Goal: Information Seeking & Learning: Understand process/instructions

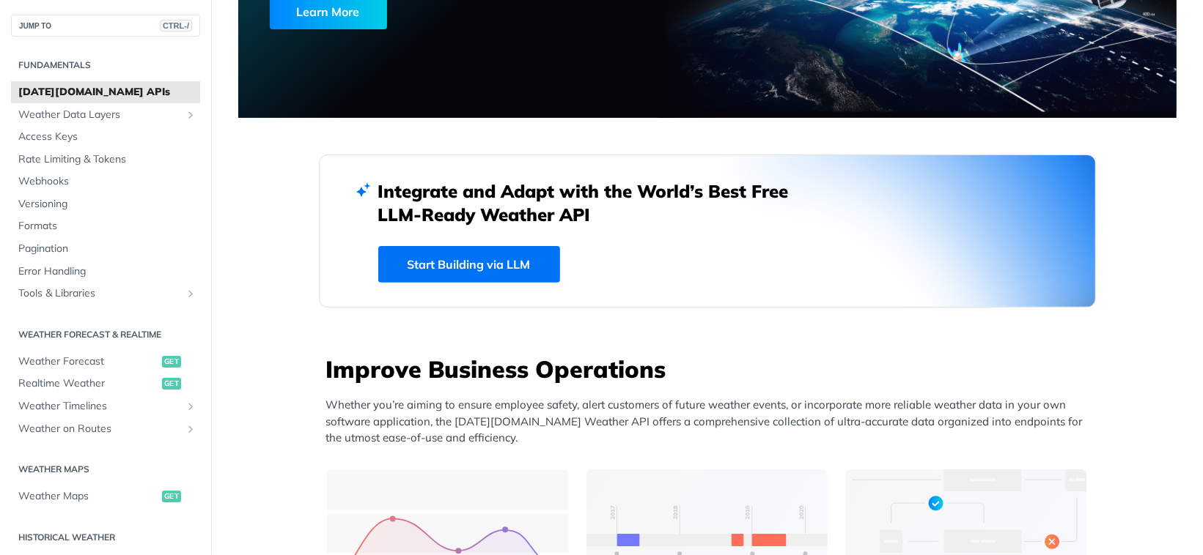
scroll to position [366, 0]
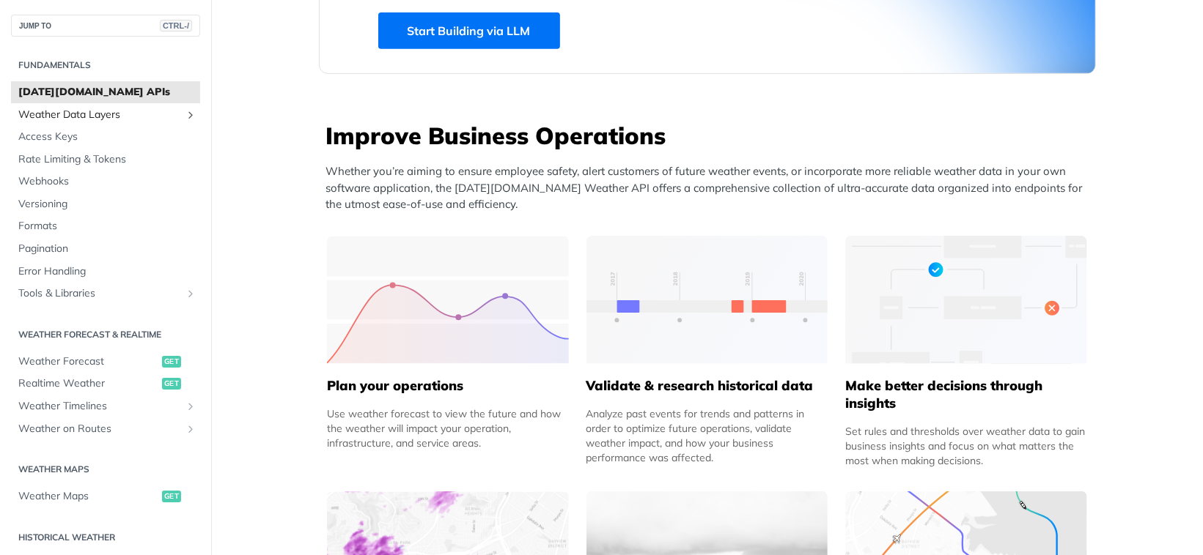
click at [116, 106] on link "Weather Data Layers" at bounding box center [105, 115] width 189 height 22
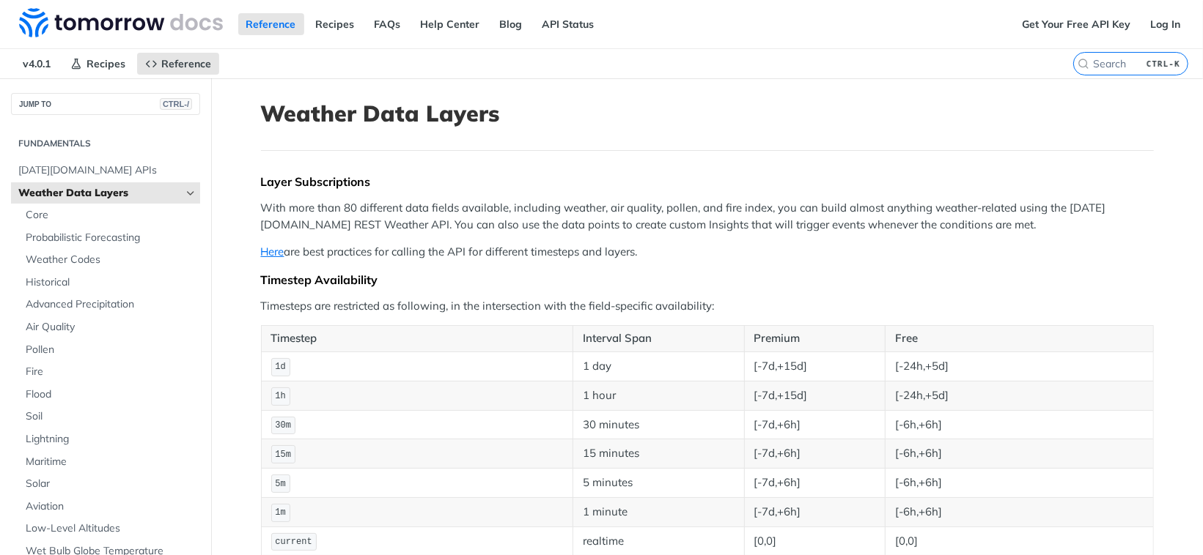
scroll to position [122, 0]
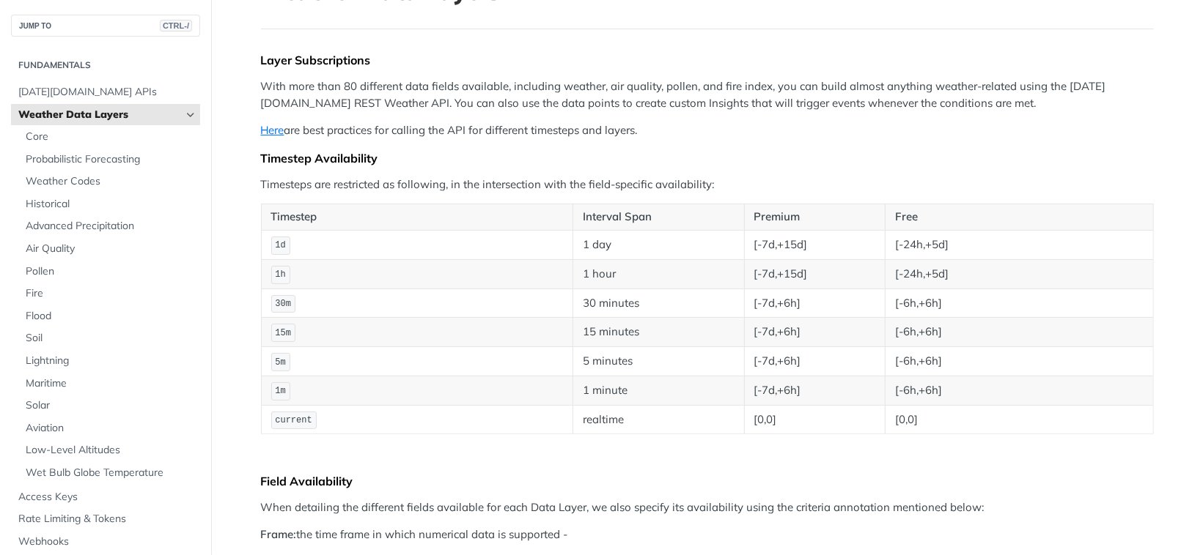
click at [185, 113] on icon "Hide subpages for Weather Data Layers" at bounding box center [191, 115] width 12 height 12
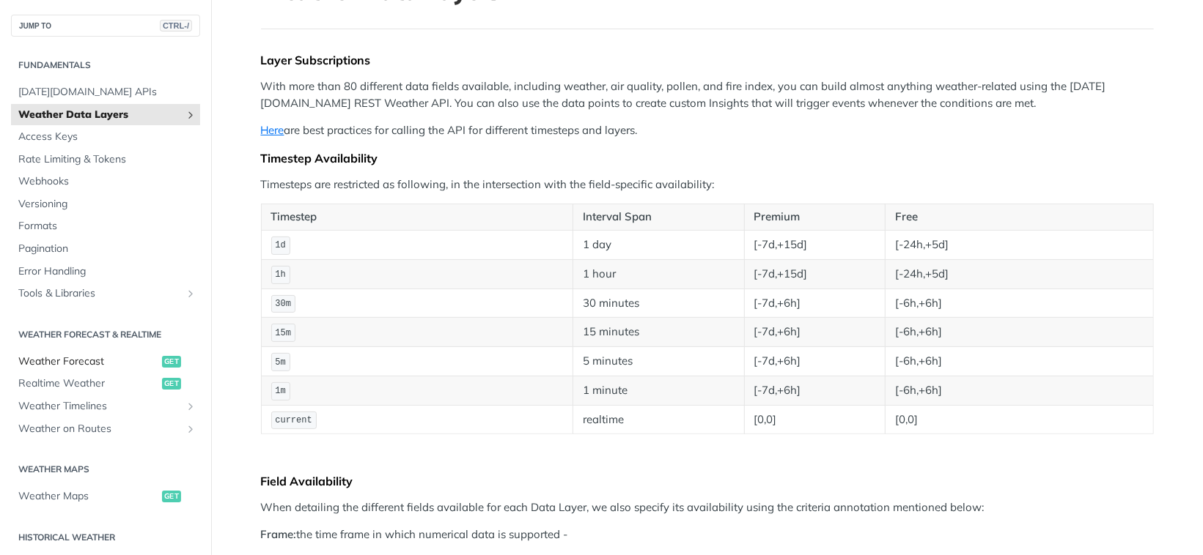
click at [117, 356] on span "Weather Forecast" at bounding box center [88, 362] width 140 height 15
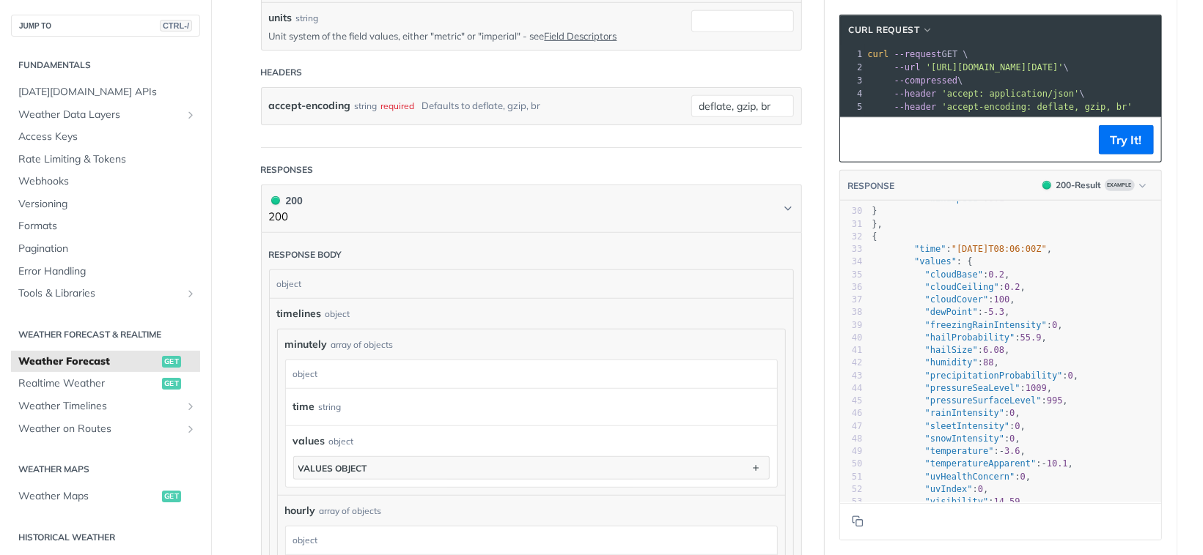
click at [440, 378] on div "object" at bounding box center [529, 375] width 487 height 28
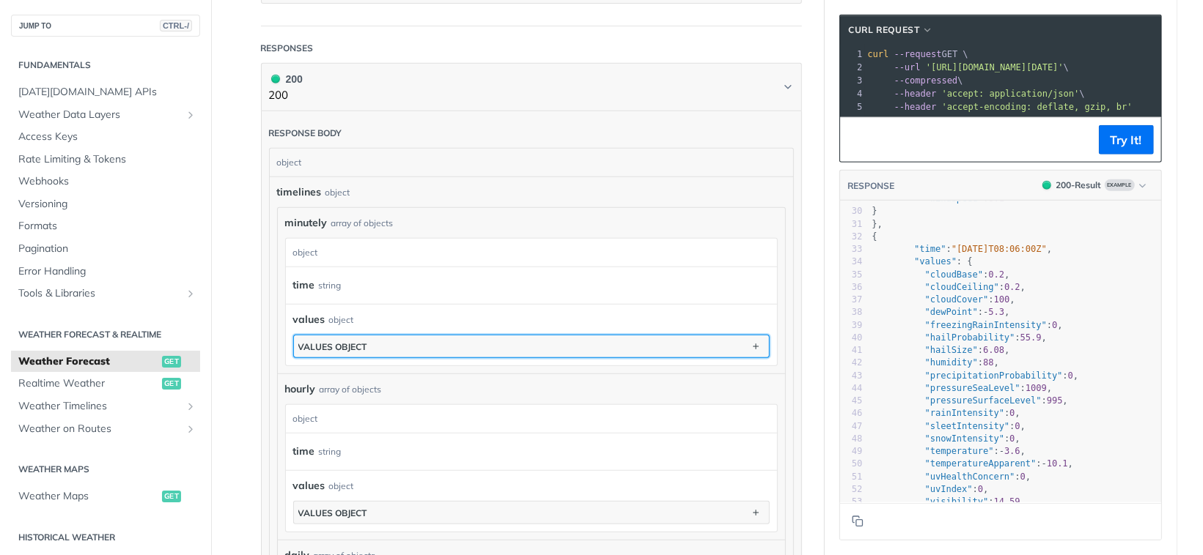
click at [470, 341] on button "values object" at bounding box center [531, 347] width 475 height 22
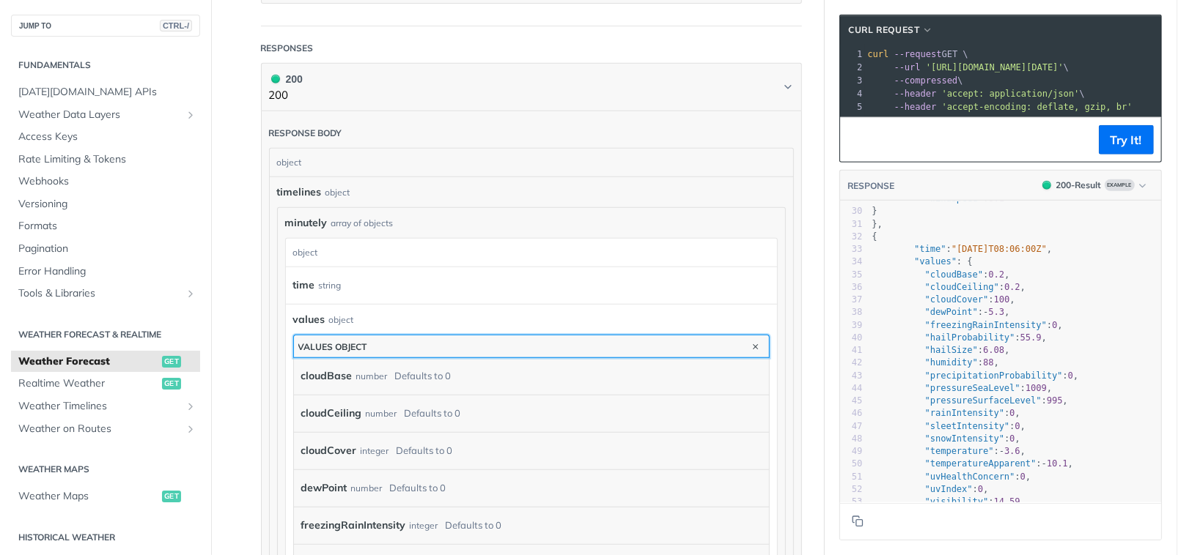
click at [470, 341] on button "values object" at bounding box center [531, 347] width 475 height 22
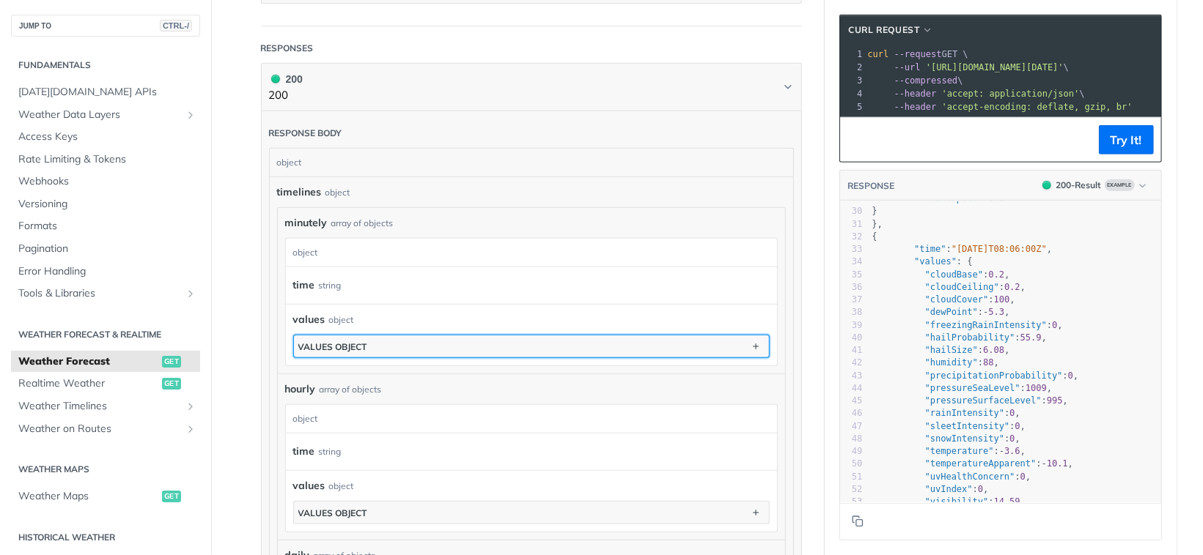
click at [470, 341] on button "values object" at bounding box center [531, 347] width 475 height 22
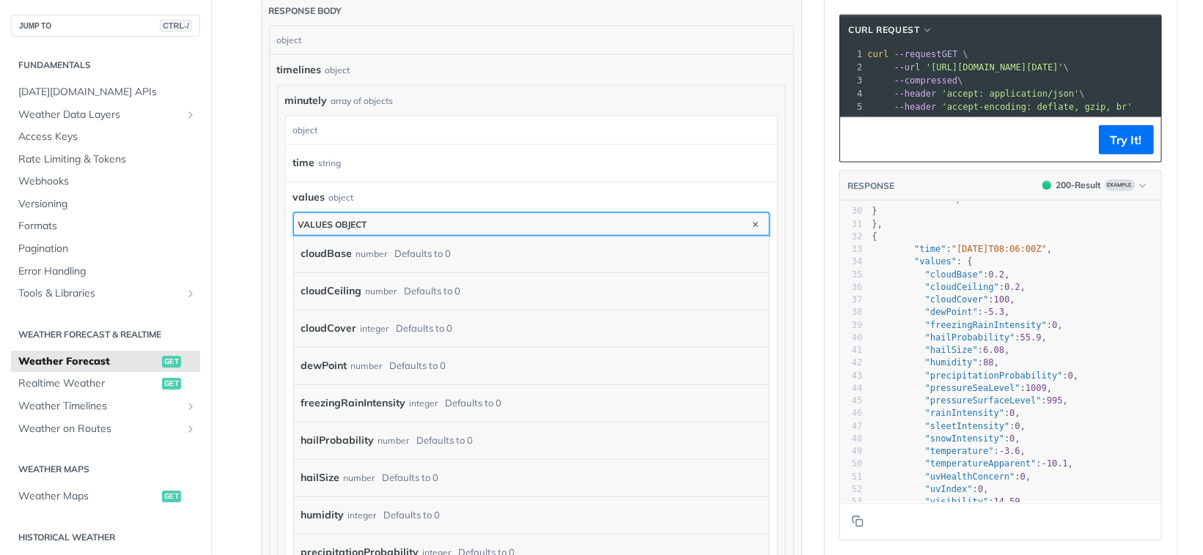
click at [407, 216] on button "values object" at bounding box center [531, 224] width 475 height 22
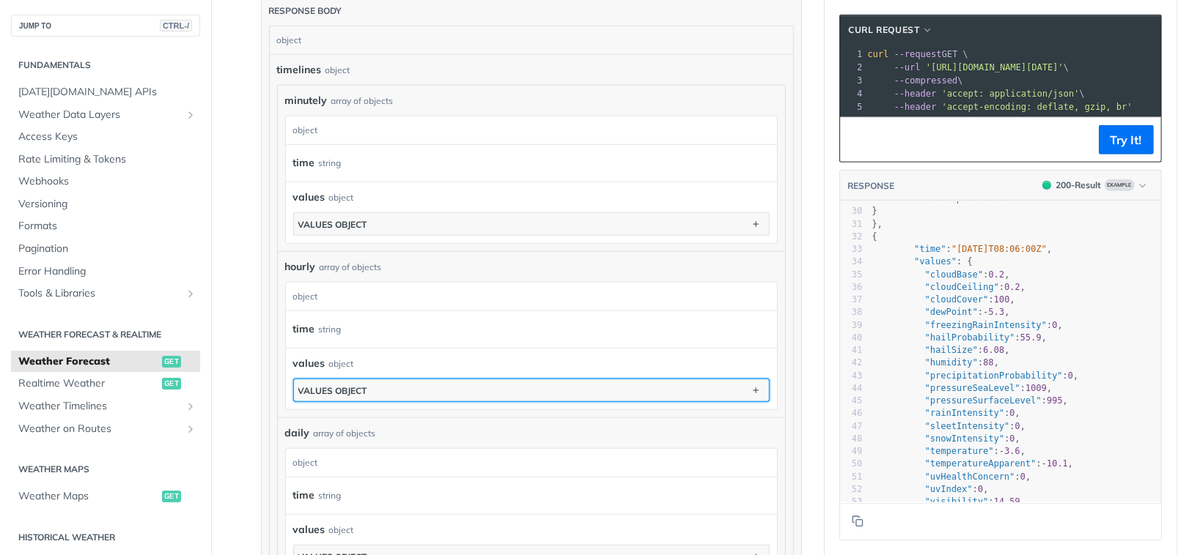
click at [377, 383] on button "values object" at bounding box center [531, 391] width 475 height 22
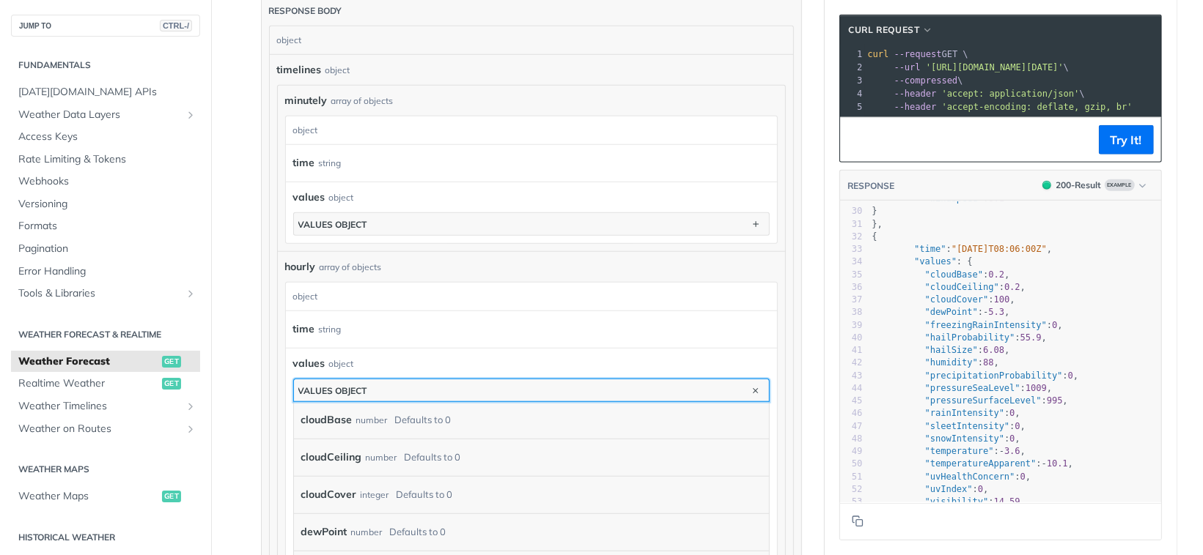
click at [377, 382] on button "values object" at bounding box center [531, 391] width 475 height 22
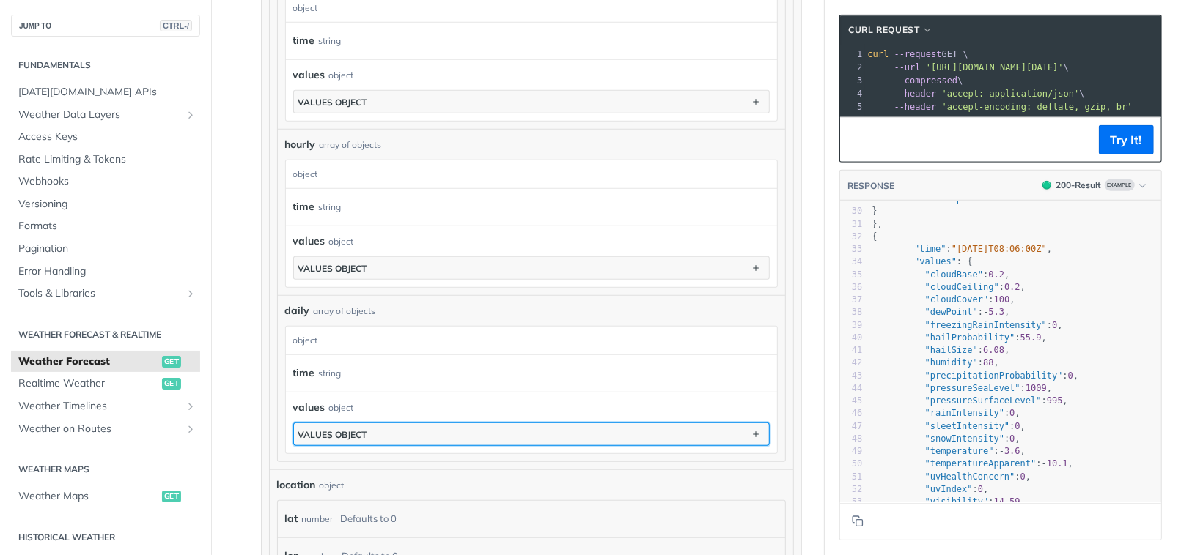
click at [399, 436] on button "values object" at bounding box center [531, 435] width 475 height 22
click at [398, 431] on button "values object" at bounding box center [531, 435] width 475 height 22
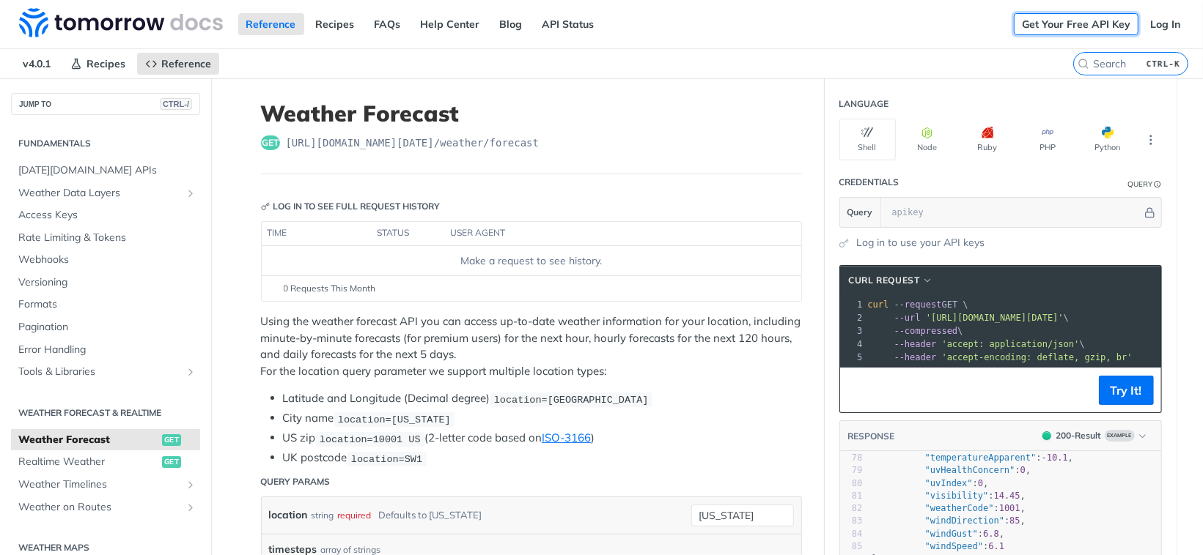
click at [1099, 22] on link "Get Your Free API Key" at bounding box center [1075, 24] width 125 height 22
click at [1087, 32] on link "Get Your Free API Key" at bounding box center [1075, 24] width 125 height 22
click at [1156, 29] on link "Log In" at bounding box center [1165, 24] width 46 height 22
